Goal: Transaction & Acquisition: Obtain resource

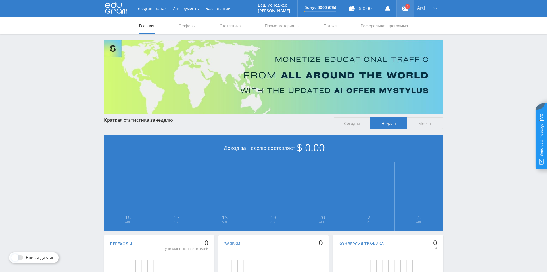
click at [404, 7] on use at bounding box center [406, 9] width 6 height 4
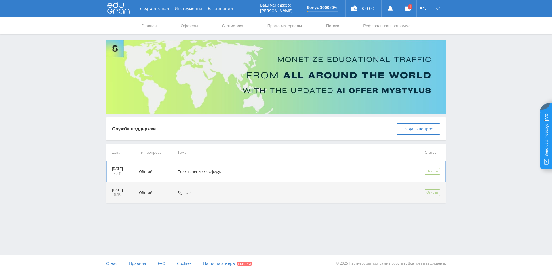
click at [205, 172] on td "Подключение к офферу." at bounding box center [292, 171] width 247 height 21
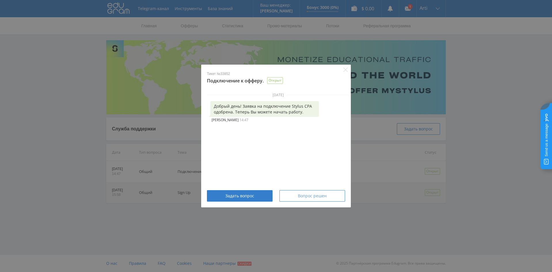
click at [305, 198] on span "Вопрос решен" at bounding box center [312, 196] width 29 height 5
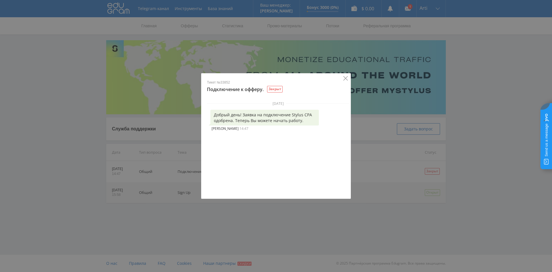
click at [344, 78] on icon "Close" at bounding box center [345, 78] width 5 height 5
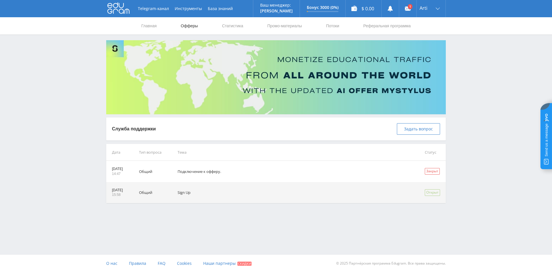
drag, startPoint x: 183, startPoint y: 24, endPoint x: 190, endPoint y: 28, distance: 7.7
click at [184, 25] on link "Офферы" at bounding box center [189, 25] width 18 height 17
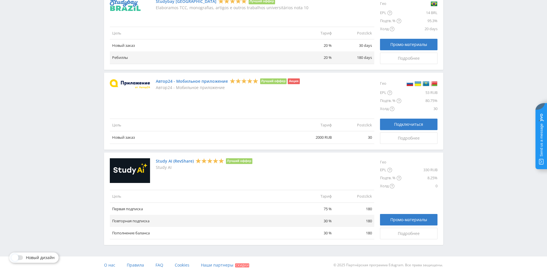
scroll to position [619, 0]
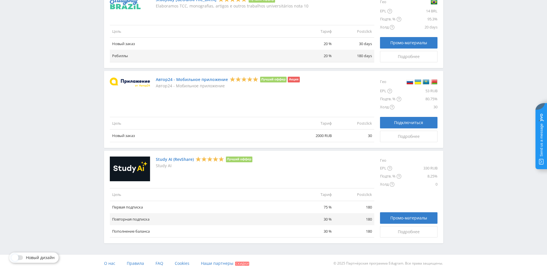
click at [169, 159] on link "Study AI (RevShare)" at bounding box center [175, 159] width 38 height 5
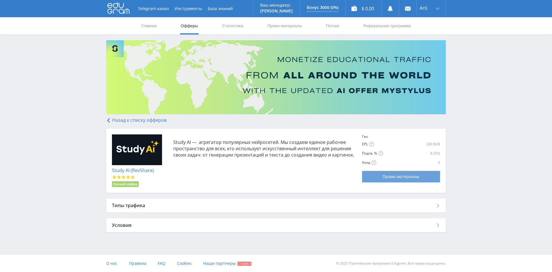
click at [389, 173] on link "Промо-материалы" at bounding box center [401, 177] width 78 height 12
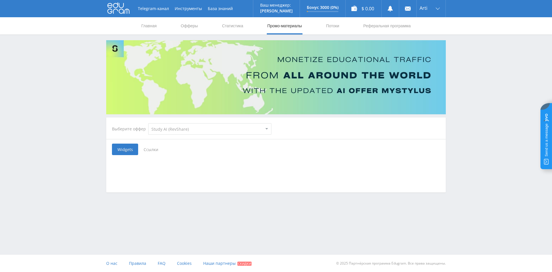
click at [150, 149] on span "Ссылки" at bounding box center [151, 150] width 26 height 12
click at [0, 0] on input "Ссылки" at bounding box center [0, 0] width 0 height 0
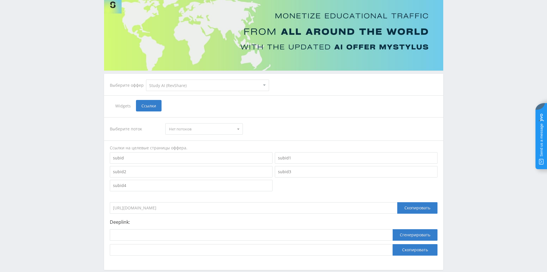
scroll to position [73, 0]
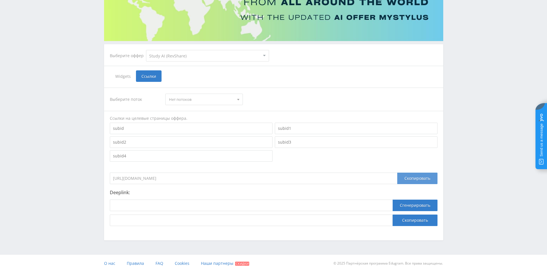
click at [408, 177] on div "Скопировать" at bounding box center [418, 179] width 40 height 12
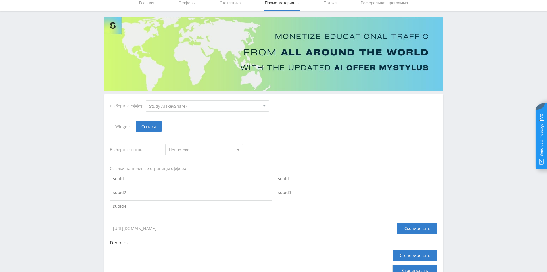
scroll to position [16, 0]
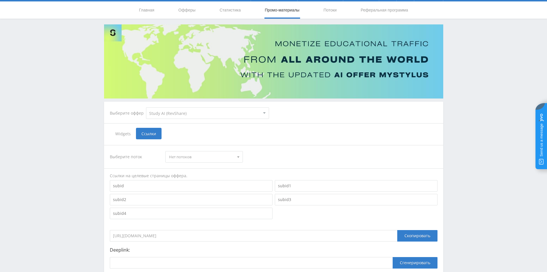
click at [162, 114] on select "MyStylus MyStylus - Revshare Кампус AI Studybay Автор24 Studybay Brazil Study A…" at bounding box center [207, 114] width 123 height 12
select select "3"
click at [146, 108] on select "MyStylus MyStylus - Revshare Кампус AI Studybay Автор24 Studybay Brazil Study A…" at bounding box center [207, 114] width 123 height 12
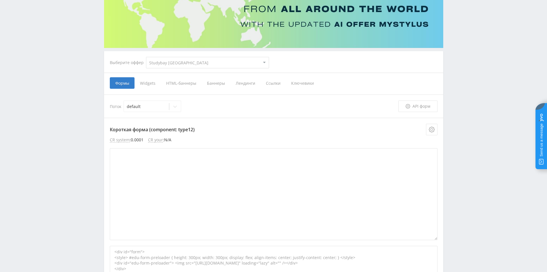
scroll to position [58, 0]
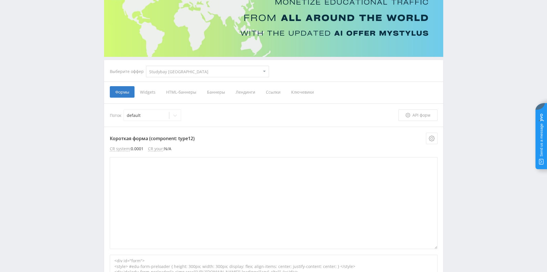
click at [177, 68] on select "MyStylus MyStylus - Revshare Кампус AI Studybay Автор24 Studybay Brazil Study A…" at bounding box center [207, 72] width 123 height 12
select select "340"
click at [146, 66] on select "MyStylus MyStylus - Revshare Кампус AI Studybay Автор24 Studybay Brazil Study A…" at bounding box center [207, 72] width 123 height 12
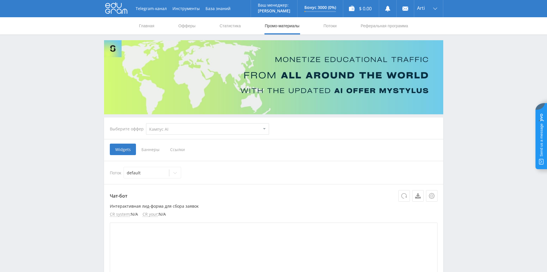
click at [179, 152] on span "Ссылки" at bounding box center [178, 150] width 26 height 12
click at [0, 0] on input "Ссылки" at bounding box center [0, 0] width 0 height 0
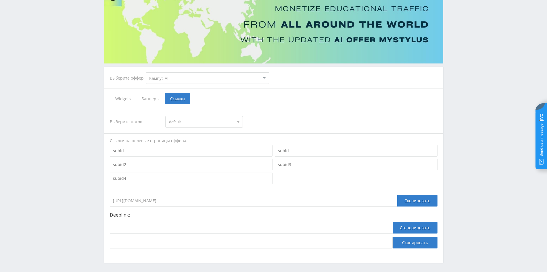
scroll to position [73, 0]
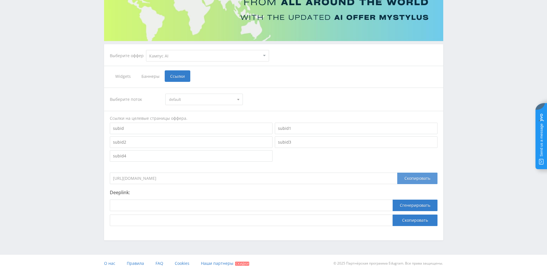
click at [420, 178] on div "Скопировать" at bounding box center [418, 179] width 40 height 12
click at [204, 55] on select "MyStylus MyStylus - Revshare Кампус AI Studybay Автор24 Studybay Brazil Study A…" at bounding box center [207, 56] width 123 height 12
select select "376"
click at [146, 50] on select "MyStylus MyStylus - Revshare Кампус AI Studybay Автор24 Studybay Brazil Study A…" at bounding box center [207, 56] width 123 height 12
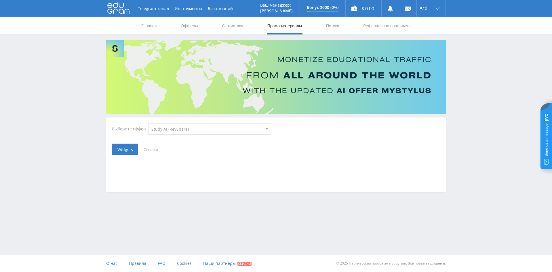
click at [152, 151] on span "Ссылки" at bounding box center [151, 150] width 26 height 12
click at [0, 0] on input "Ссылки" at bounding box center [0, 0] width 0 height 0
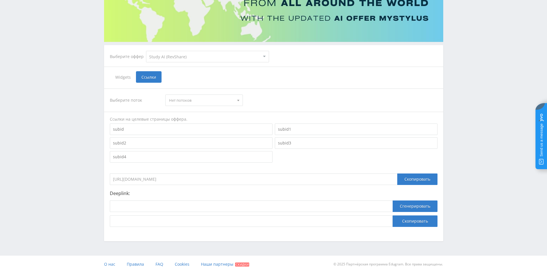
scroll to position [73, 0]
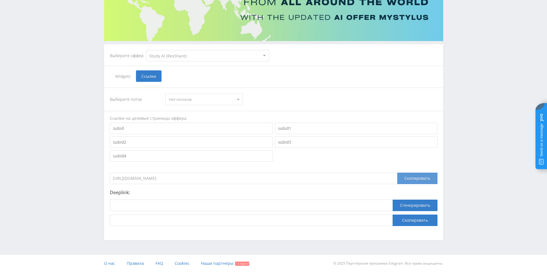
click at [418, 182] on div "Скопировать" at bounding box center [418, 179] width 40 height 12
click at [202, 54] on select "MyStylus MyStylus - Revshare Кампус AI Studybay Автор24 Studybay Brazil Study A…" at bounding box center [207, 56] width 123 height 12
select select "339"
click at [146, 50] on select "MyStylus MyStylus - Revshare Кампус AI Studybay Автор24 Studybay Brazil Study A…" at bounding box center [207, 56] width 123 height 12
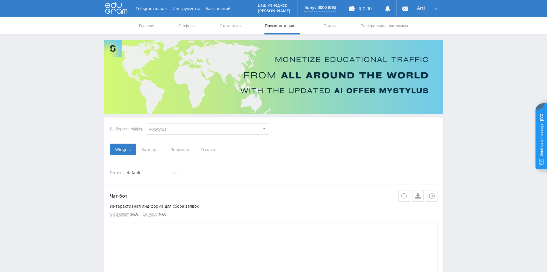
click at [150, 151] on span "Баннеры" at bounding box center [150, 150] width 29 height 12
click at [0, 0] on input "Баннеры" at bounding box center [0, 0] width 0 height 0
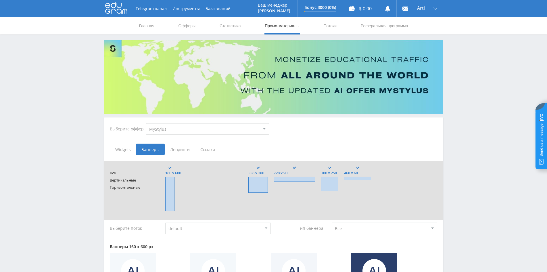
click at [178, 151] on span "Лендинги" at bounding box center [180, 150] width 30 height 12
click at [0, 0] on input "Лендинги" at bounding box center [0, 0] width 0 height 0
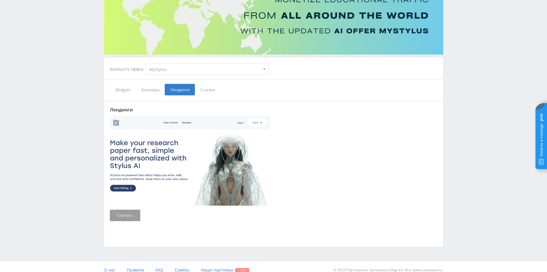
scroll to position [66, 0]
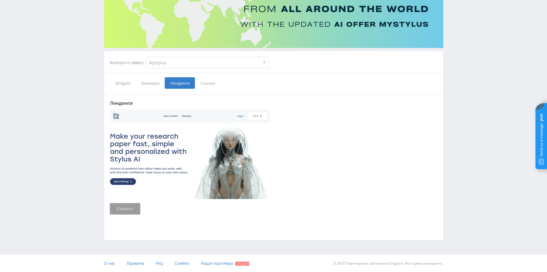
click at [203, 84] on span "Ссылки" at bounding box center [208, 83] width 26 height 12
click at [0, 0] on input "Ссылки" at bounding box center [0, 0] width 0 height 0
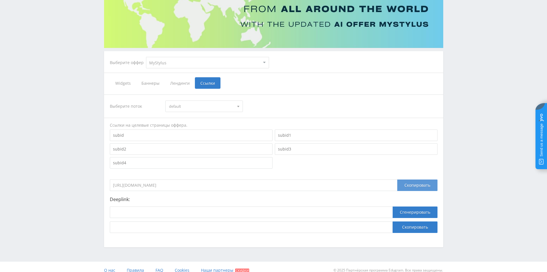
click at [423, 184] on div "Скопировать" at bounding box center [418, 186] width 40 height 12
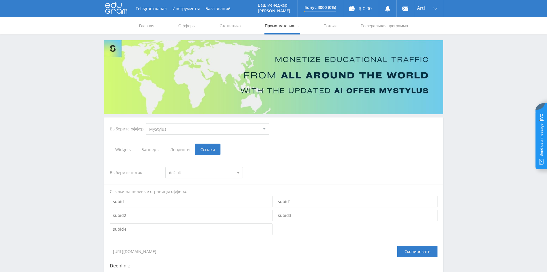
drag, startPoint x: 151, startPoint y: 28, endPoint x: 158, endPoint y: 35, distance: 9.8
click at [151, 29] on link "Главная" at bounding box center [147, 25] width 16 height 17
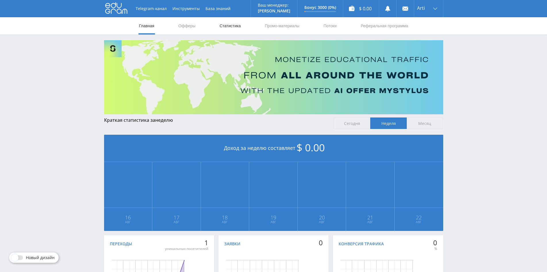
click at [235, 26] on link "Статистика" at bounding box center [230, 25] width 22 height 17
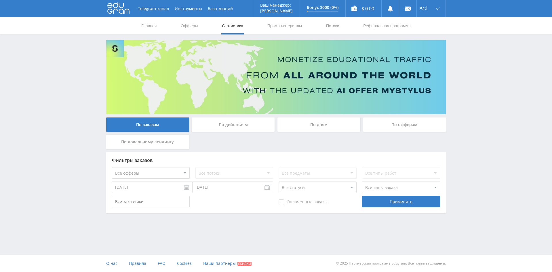
click at [199, 124] on div "По действиям" at bounding box center [233, 125] width 83 height 14
click at [0, 0] on input "По действиям" at bounding box center [0, 0] width 0 height 0
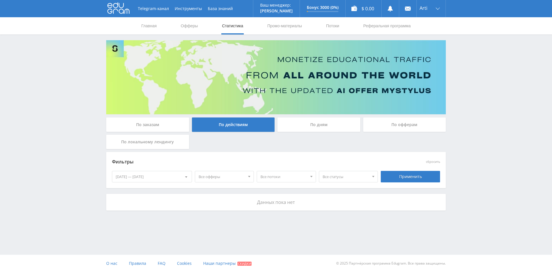
click at [304, 124] on div "По дням" at bounding box center [318, 125] width 83 height 14
click at [0, 0] on input "По дням" at bounding box center [0, 0] width 0 height 0
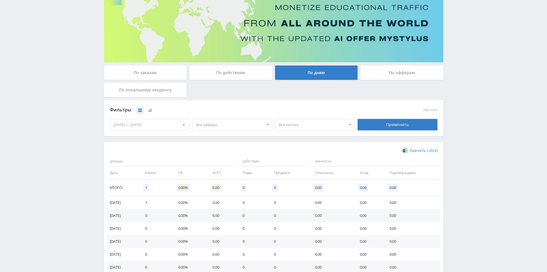
scroll to position [47, 0]
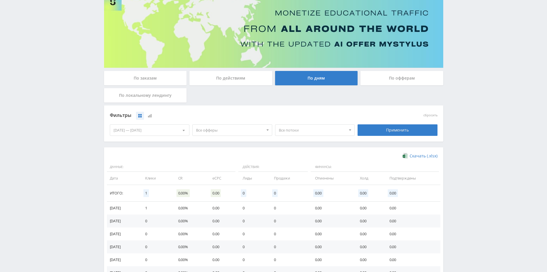
click at [412, 73] on div "По офферам" at bounding box center [402, 78] width 83 height 14
click at [0, 0] on input "По офферам" at bounding box center [0, 0] width 0 height 0
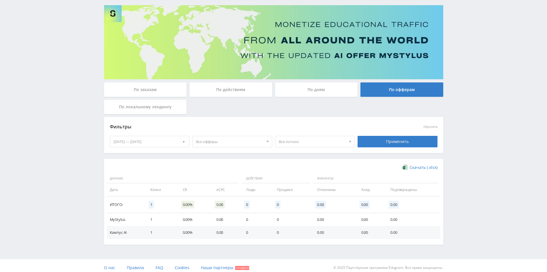
scroll to position [39, 0]
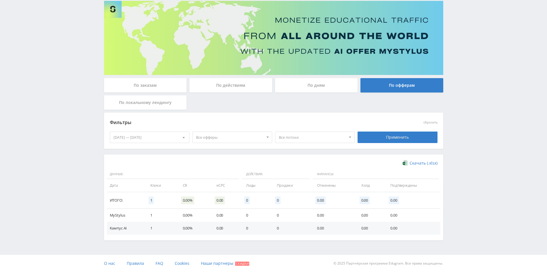
click at [140, 92] on div "По заказам" at bounding box center [145, 85] width 83 height 14
click at [0, 0] on input "По заказам" at bounding box center [0, 0] width 0 height 0
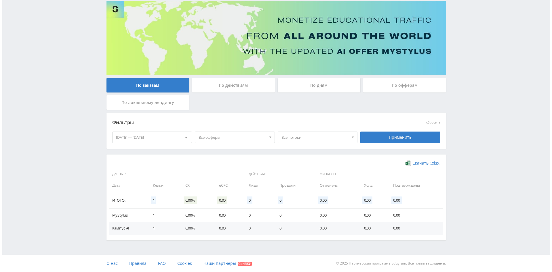
scroll to position [0, 0]
